Goal: Task Accomplishment & Management: Manage account settings

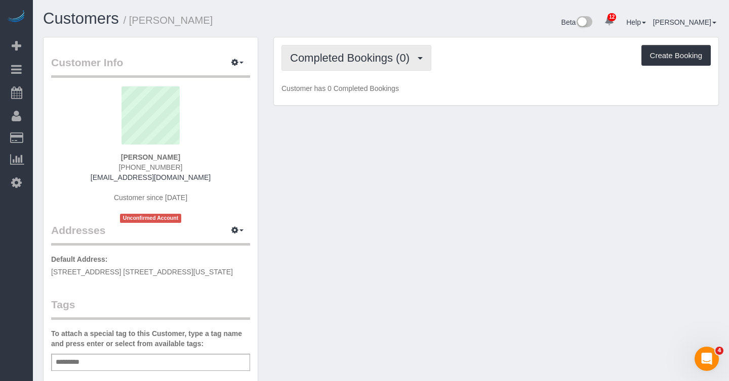
click at [396, 60] on span "Completed Bookings (0)" at bounding box center [352, 58] width 124 height 13
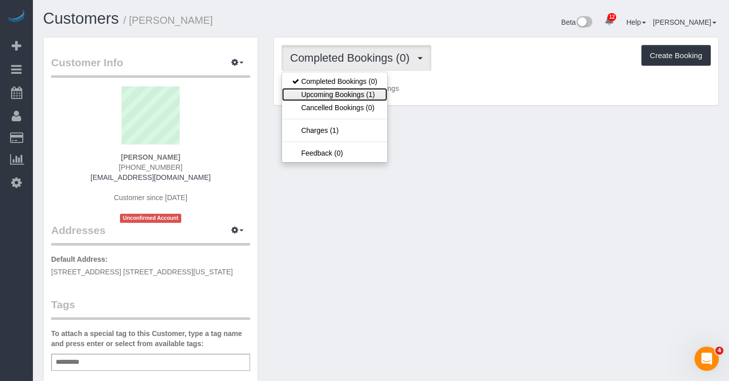
click at [357, 92] on link "Upcoming Bookings (1)" at bounding box center [334, 94] width 105 height 13
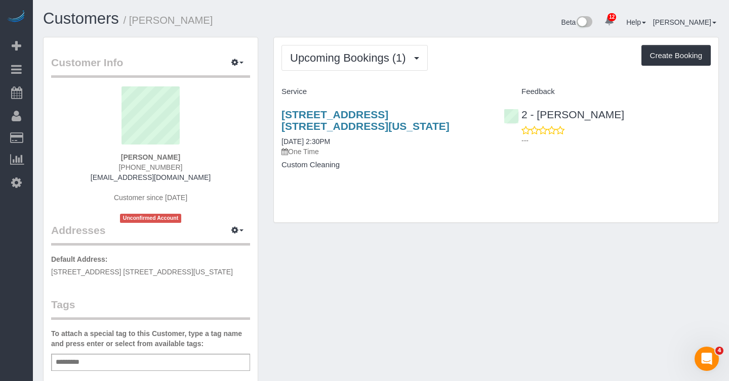
click at [493, 47] on div "Upcoming Bookings (1) Completed Bookings (0) Upcoming Bookings (1) Cancelled Bo…" at bounding box center [495, 58] width 429 height 26
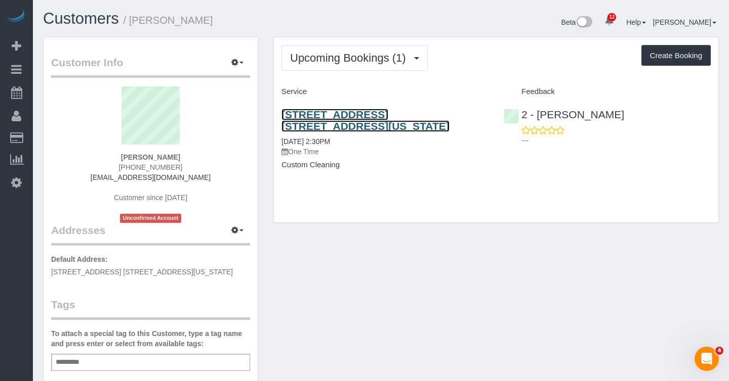
click at [348, 117] on link "340 West 57th Street, Apt. 2g, New York, NY 10019" at bounding box center [365, 120] width 168 height 23
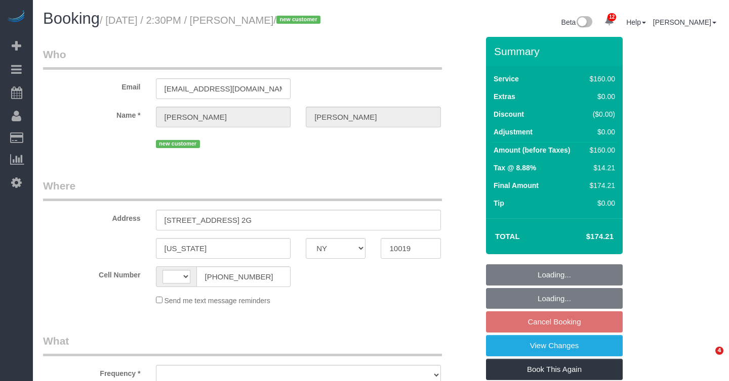
select select "NY"
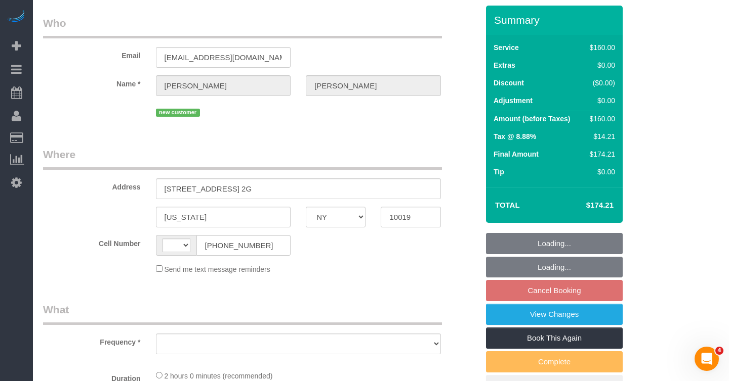
select select "number:60"
select select "number:75"
select select "number:15"
select select "number:7"
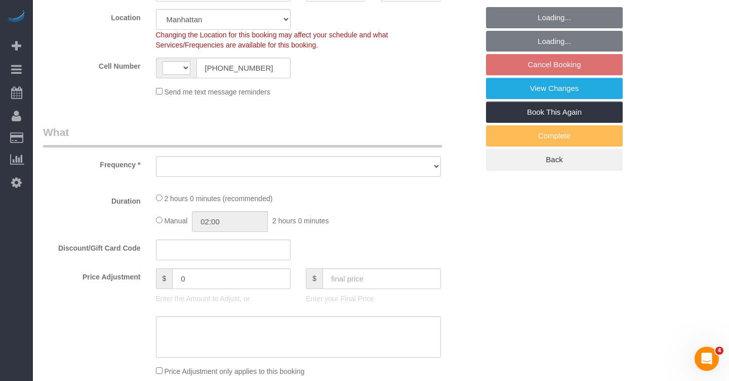
select select "object:757"
select select "string:stripe-pm_1RyLFm4VGloSiKo7346CKzHa"
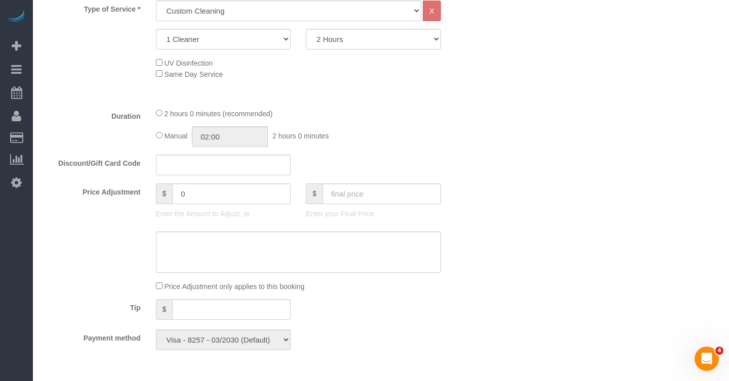
select select "string:[GEOGRAPHIC_DATA]"
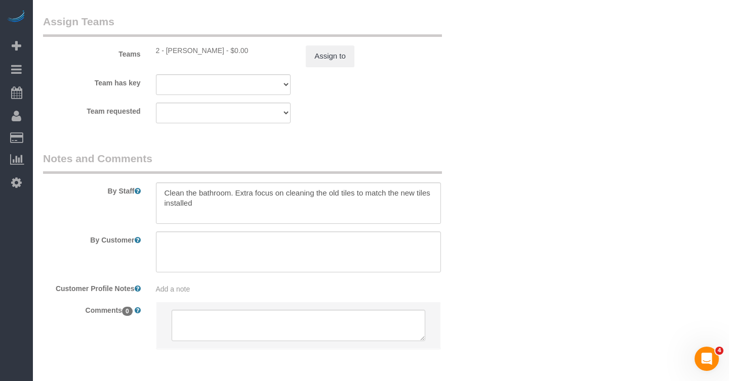
scroll to position [1272, 0]
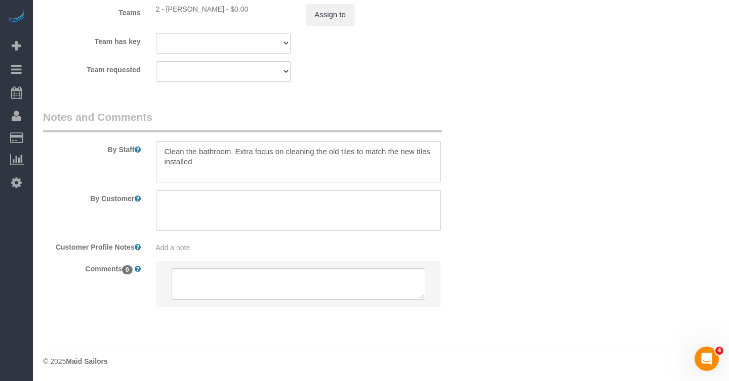
select select "object:1435"
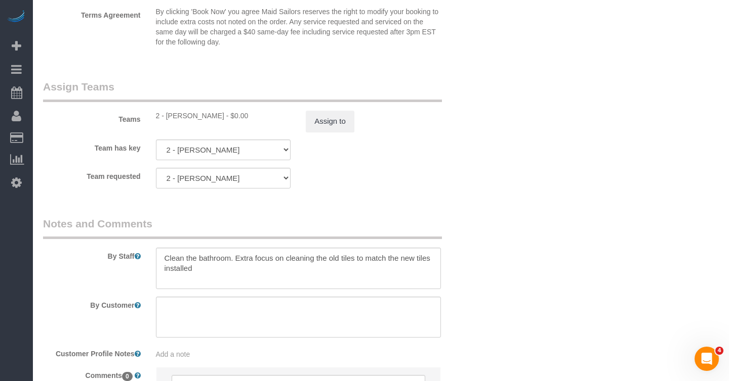
scroll to position [1165, 0]
